Goal: Find contact information: Find contact information

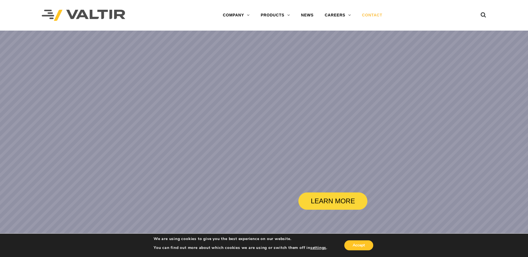
click at [367, 12] on link "CONTACT" at bounding box center [372, 15] width 31 height 11
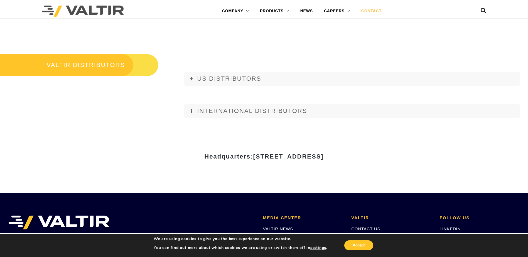
scroll to position [696, 0]
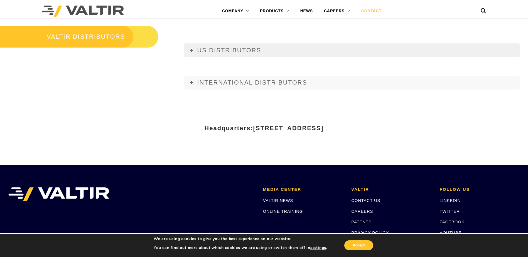
click at [196, 51] on link "US DISTRIBUTORS" at bounding box center [351, 50] width 335 height 14
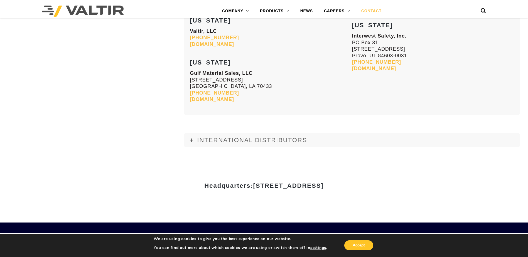
scroll to position [2450, 0]
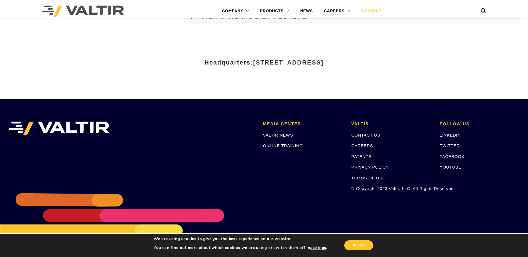
click at [361, 135] on link "CONTACT US" at bounding box center [365, 135] width 29 height 5
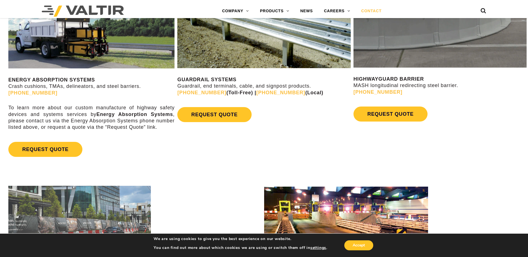
scroll to position [362, 0]
